Goal: Information Seeking & Learning: Learn about a topic

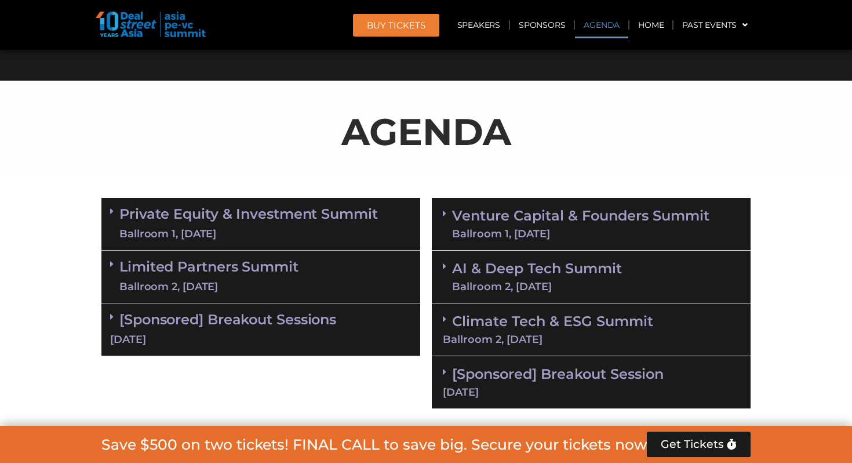
scroll to position [571, 0]
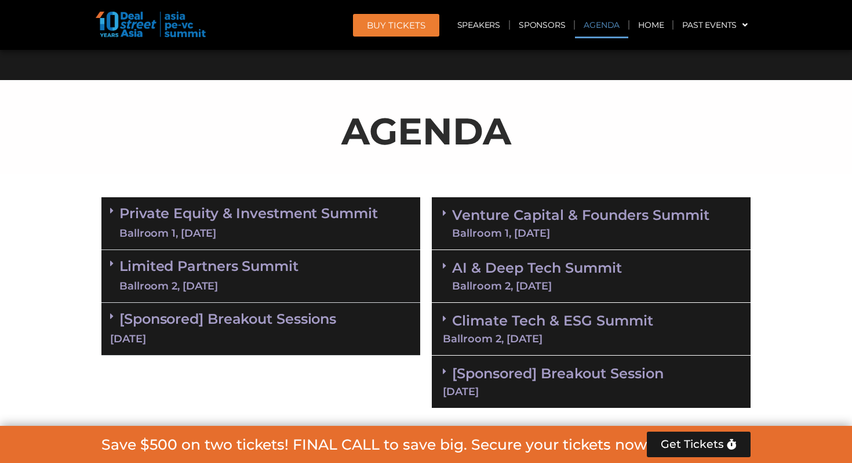
click at [293, 226] on div "Ballroom 1, [DATE]" at bounding box center [248, 233] width 259 height 14
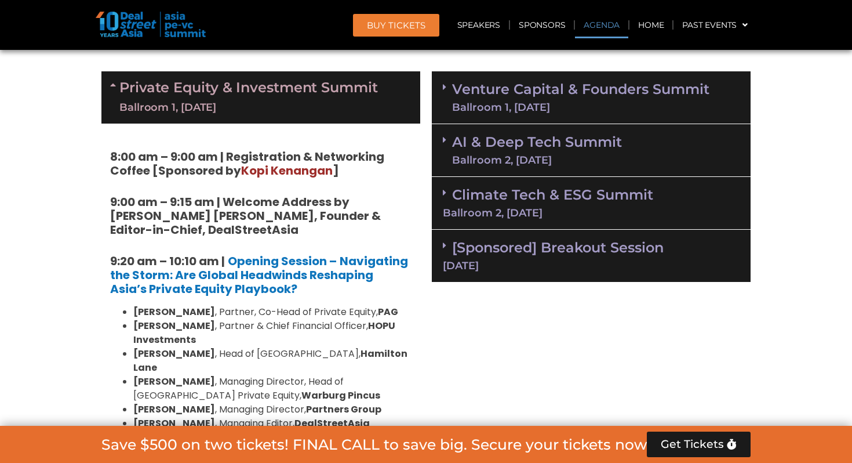
scroll to position [700, 0]
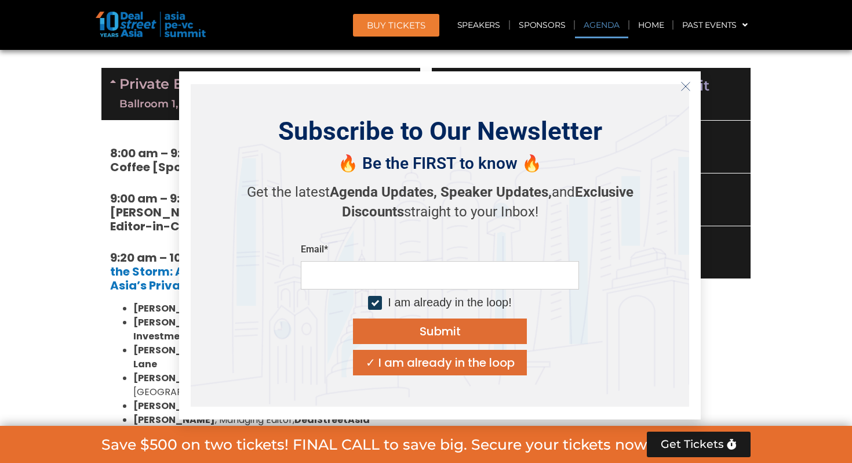
click at [685, 81] on icon "Close" at bounding box center [686, 86] width 10 height 10
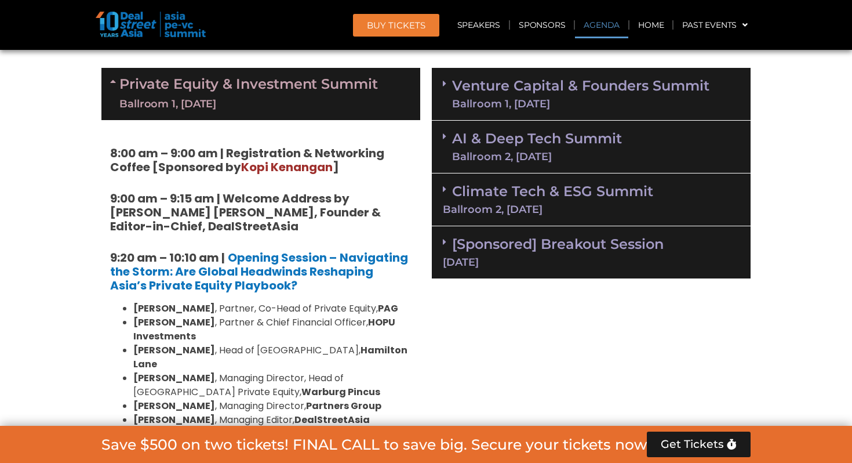
click at [295, 100] on div "Ballroom 1, [DATE]" at bounding box center [248, 104] width 259 height 14
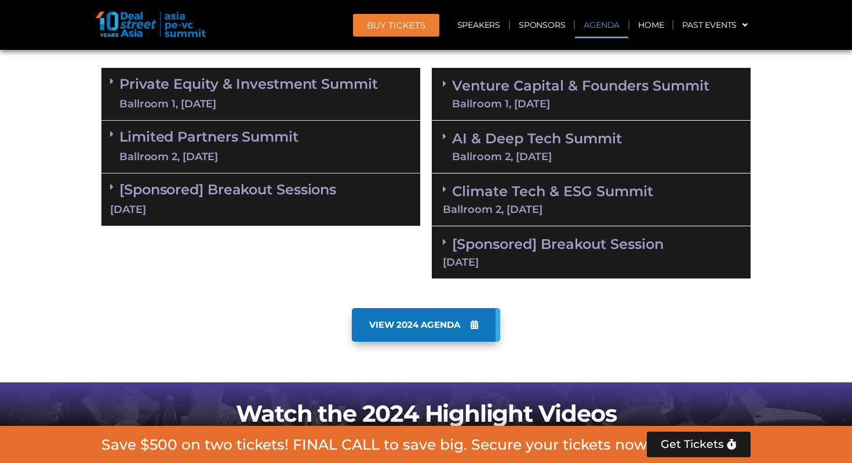
click at [292, 143] on link "Limited Partners [GEOGRAPHIC_DATA] 2, [DATE]" at bounding box center [208, 146] width 179 height 35
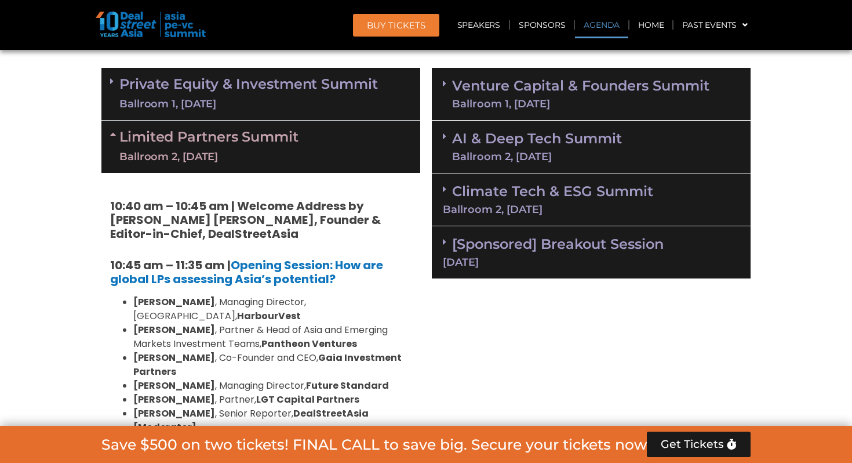
click at [292, 143] on link "Limited Partners [GEOGRAPHIC_DATA] 2, [DATE]" at bounding box center [208, 146] width 179 height 35
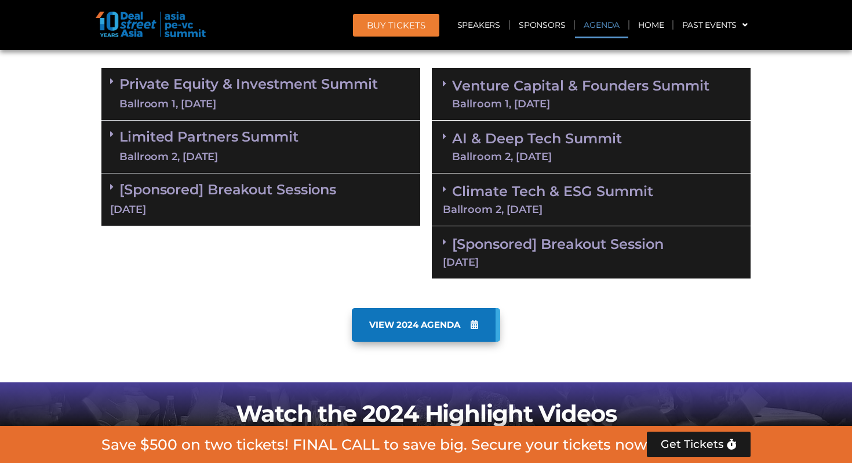
click at [282, 198] on div "[Sponsored] Breakout Sessions [DATE]" at bounding box center [260, 199] width 319 height 53
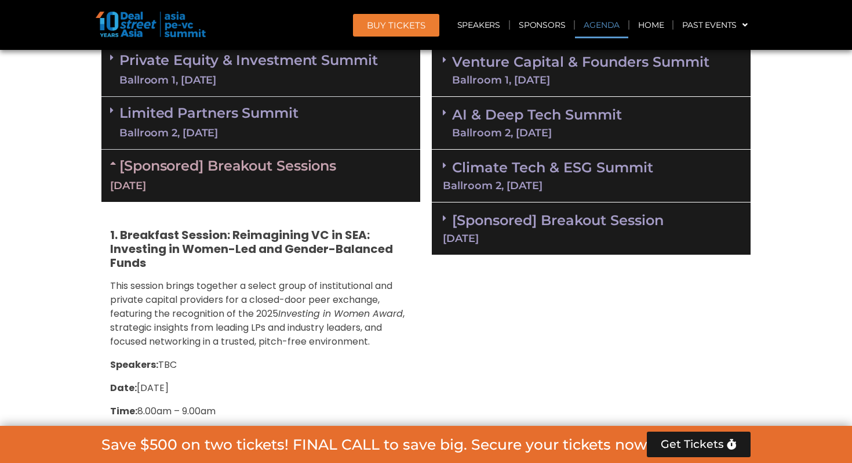
scroll to position [725, 0]
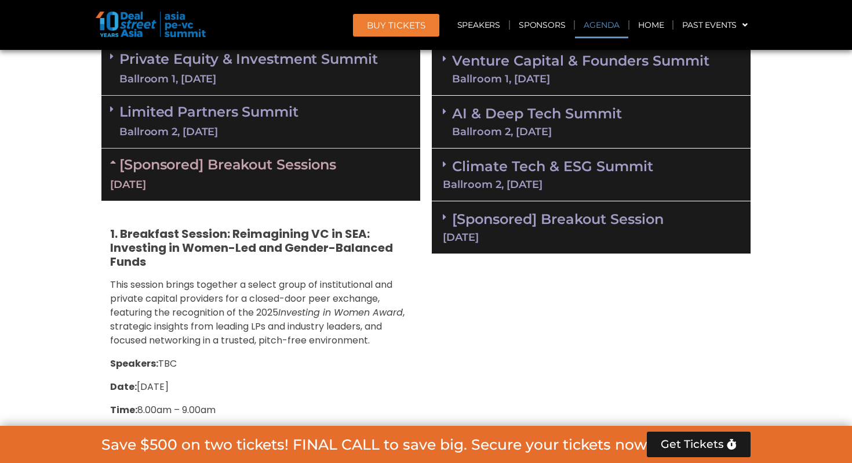
click at [270, 185] on div "[DATE]" at bounding box center [260, 184] width 301 height 14
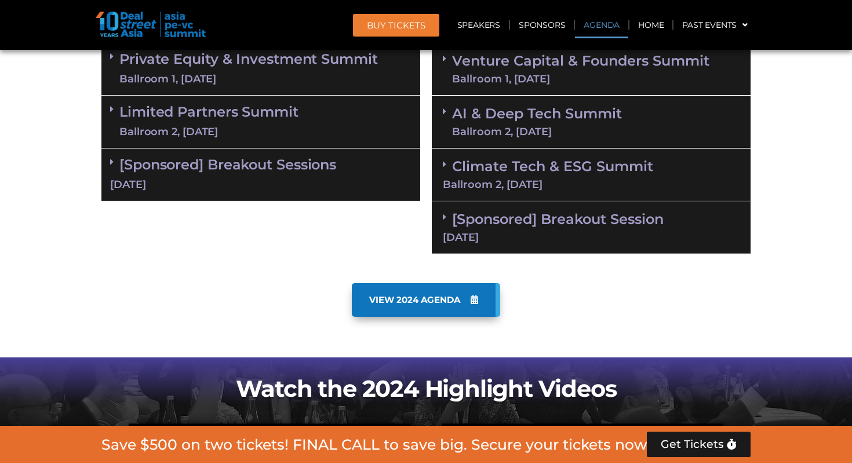
click at [301, 123] on div "Limited Partners [GEOGRAPHIC_DATA] 2, [DATE]" at bounding box center [260, 122] width 319 height 53
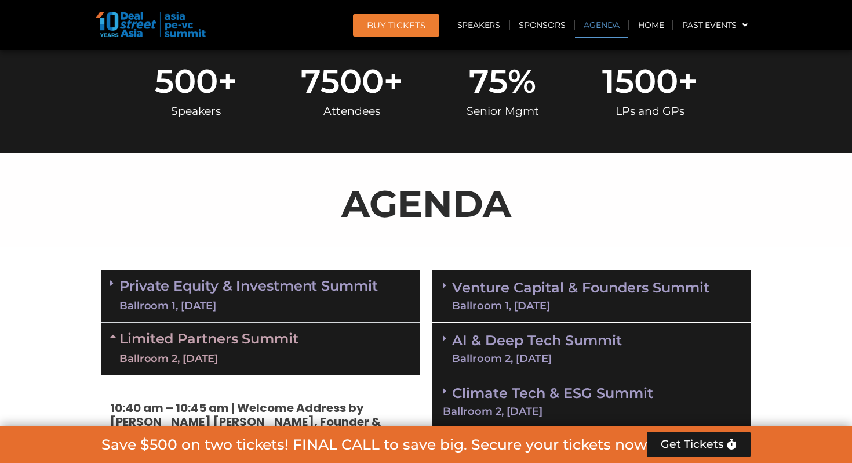
scroll to position [499, 0]
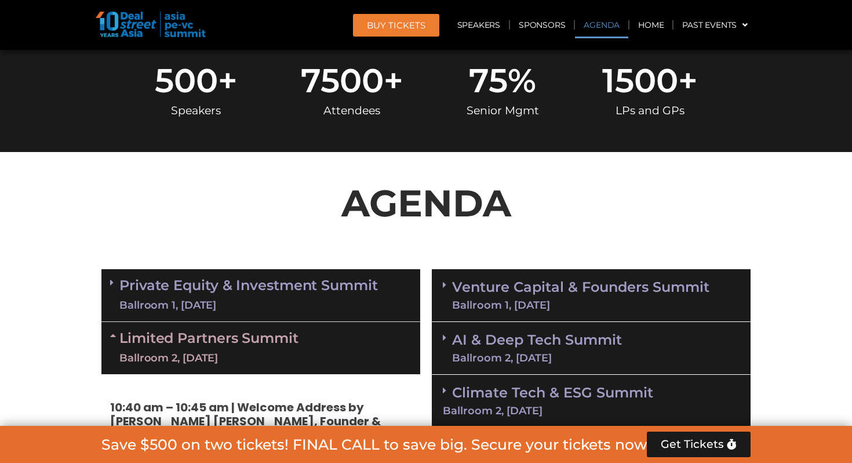
click at [262, 347] on link "Limited Partners [GEOGRAPHIC_DATA] 2, [DATE]" at bounding box center [208, 347] width 179 height 35
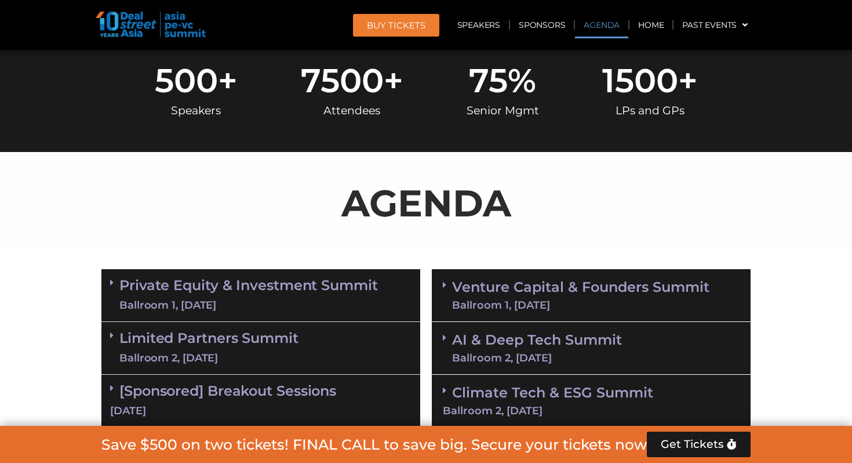
click at [323, 274] on div "Private Equity & Investment Summit Ballroom 1, [DATE]" at bounding box center [260, 295] width 319 height 53
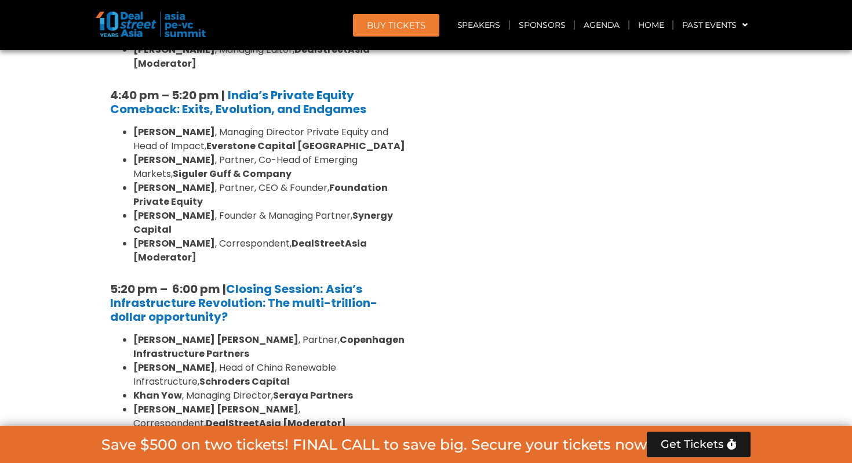
scroll to position [2243, 0]
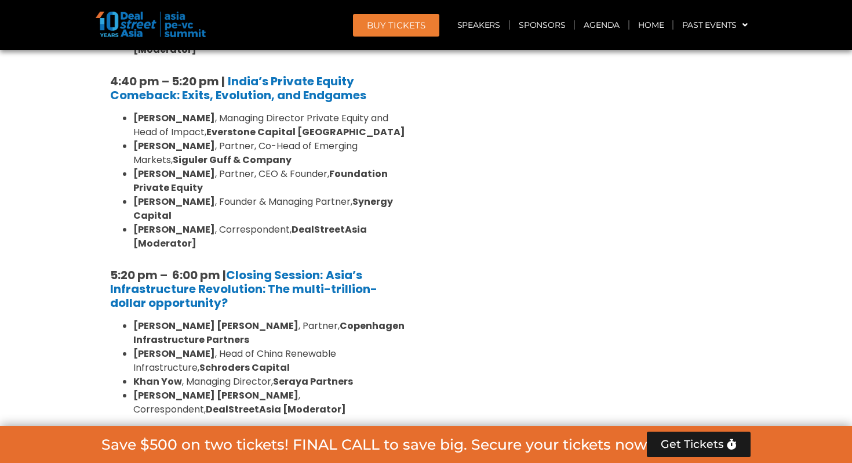
click at [340, 435] on div "Limited Partners [GEOGRAPHIC_DATA] 2, [DATE]" at bounding box center [260, 461] width 319 height 53
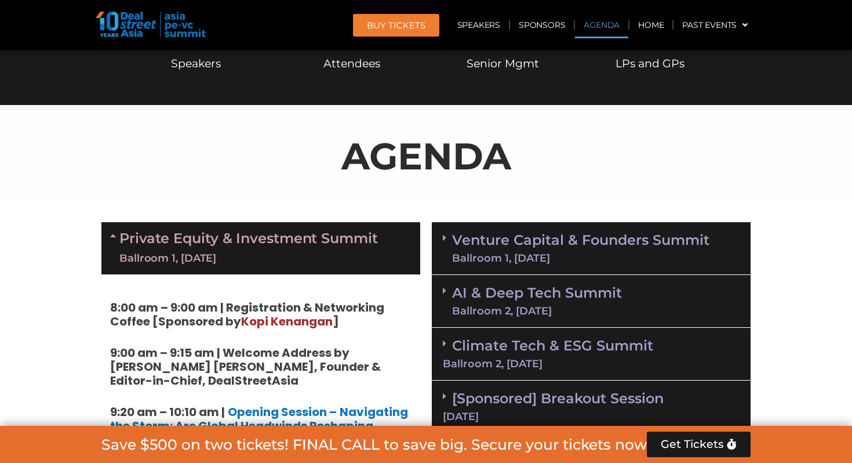
scroll to position [581, 0]
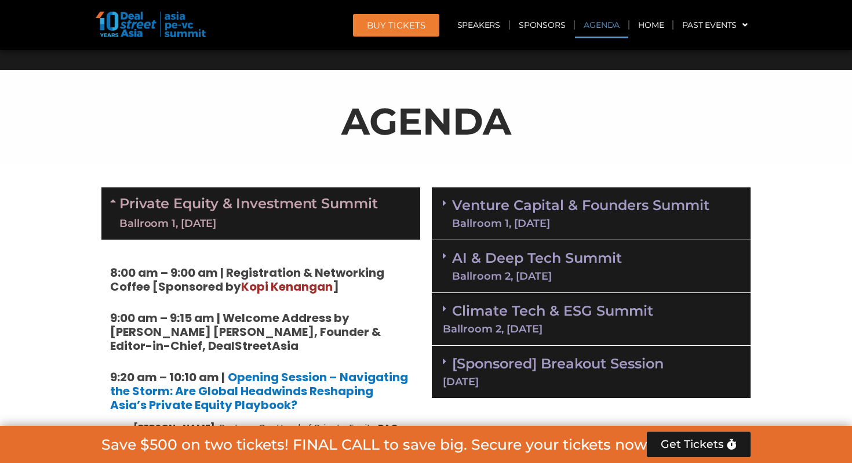
click at [521, 213] on link "Venture Capital & Founders​ Summit Ballroom 1, [DATE]" at bounding box center [580, 213] width 257 height 30
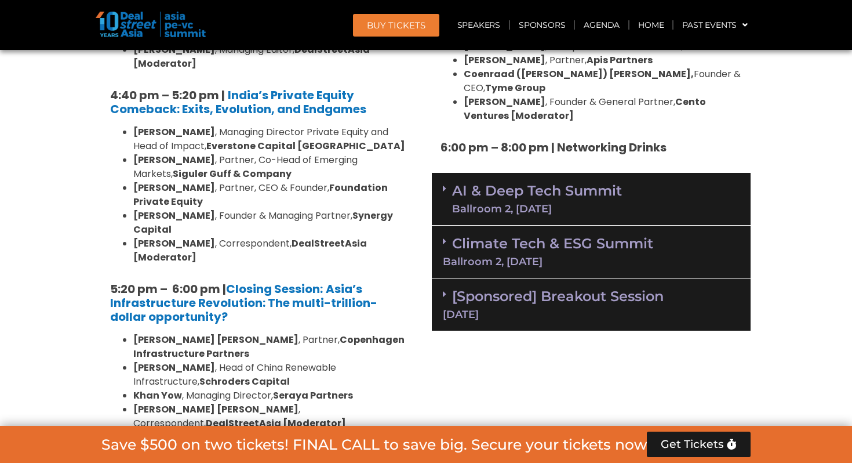
scroll to position [2137, 0]
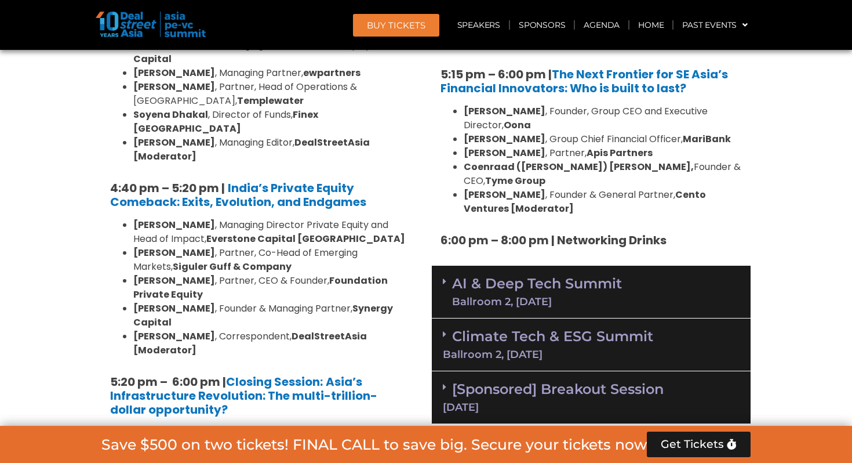
click at [541, 277] on link "AI & Deep Tech Summit Ballroom 2, [DATE]" at bounding box center [537, 292] width 170 height 30
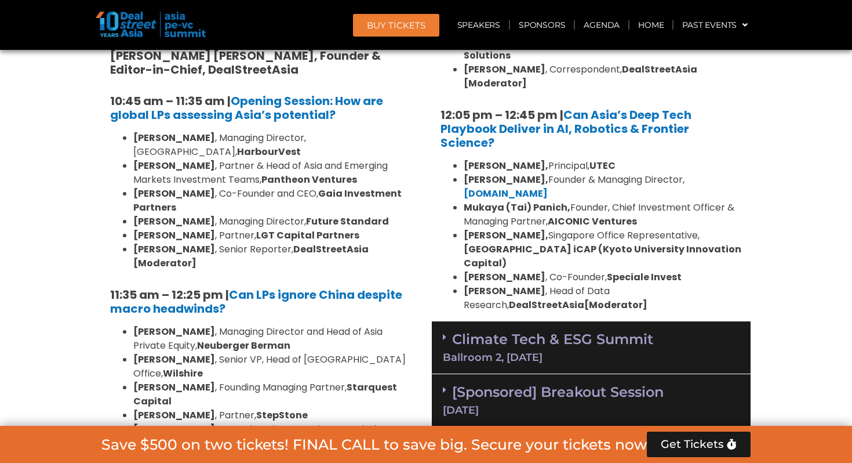
scroll to position [2723, 0]
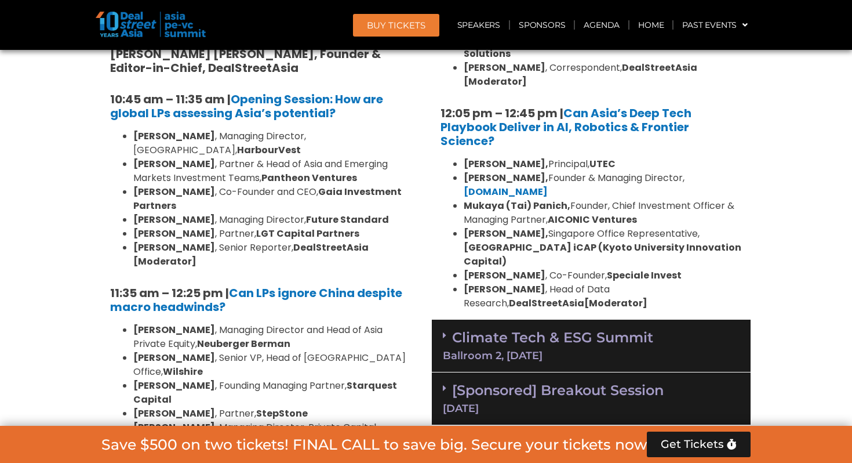
click at [529, 350] on div "Ballroom 2, [DATE]" at bounding box center [591, 355] width 297 height 10
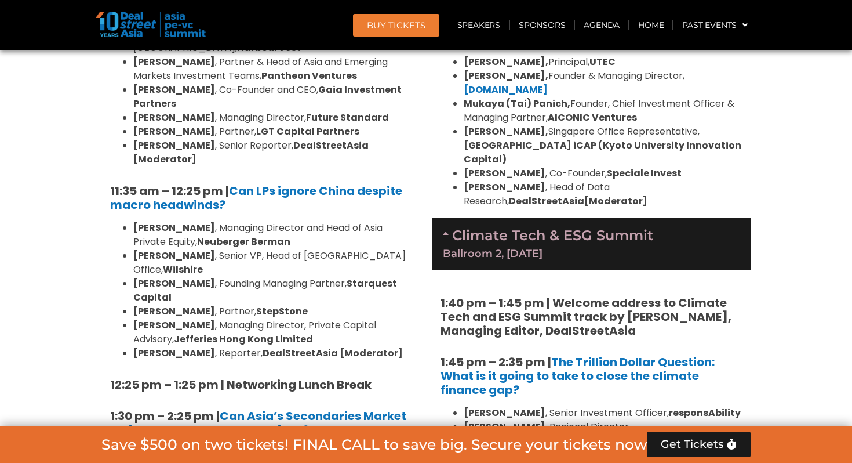
scroll to position [2826, 0]
